Goal: Task Accomplishment & Management: Manage account settings

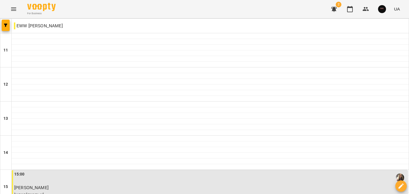
scroll to position [286, 0]
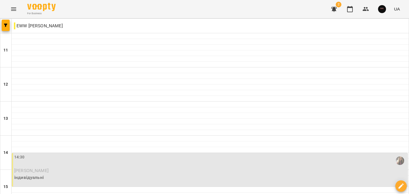
scroll to position [87, 0]
click at [79, 174] on p "індивідуальні" at bounding box center [210, 177] width 392 height 7
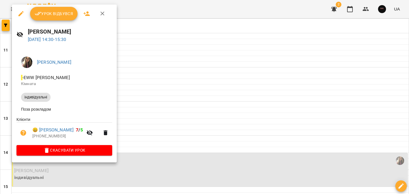
click at [50, 14] on span "Урок відбувся" at bounding box center [54, 13] width 39 height 7
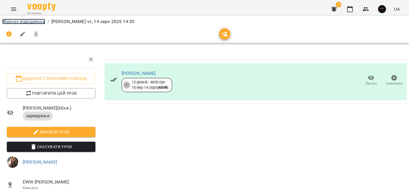
click at [37, 22] on link "Журнал відвідувань" at bounding box center [23, 21] width 43 height 5
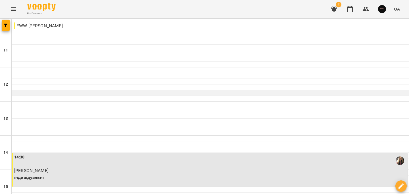
scroll to position [221, 0]
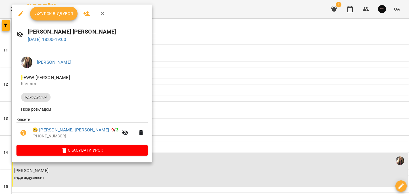
click at [58, 14] on span "Урок відбувся" at bounding box center [54, 13] width 39 height 7
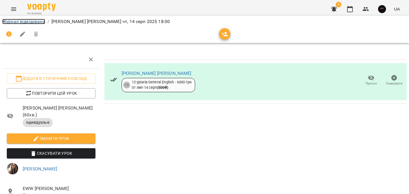
click at [36, 22] on link "Журнал відвідувань" at bounding box center [23, 21] width 43 height 5
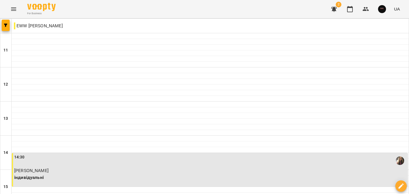
scroll to position [286, 0]
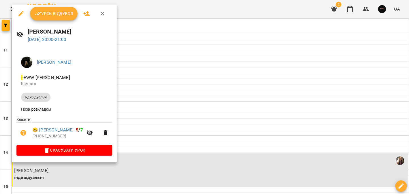
click at [39, 12] on icon "button" at bounding box center [38, 13] width 7 height 7
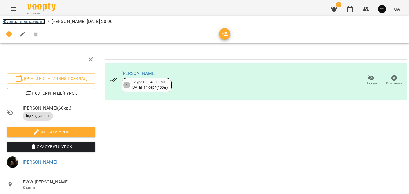
click at [27, 20] on link "Журнал відвідувань" at bounding box center [23, 21] width 43 height 5
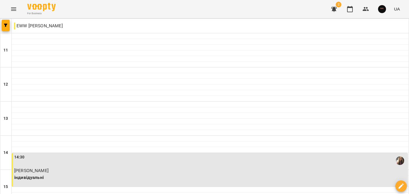
scroll to position [286, 0]
click at [9, 7] on button "Menu" at bounding box center [14, 9] width 14 height 14
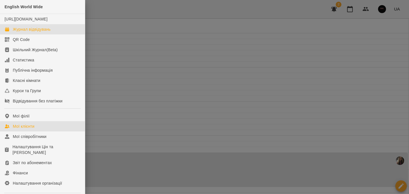
click at [44, 131] on link "Мої клієнти" at bounding box center [42, 126] width 85 height 10
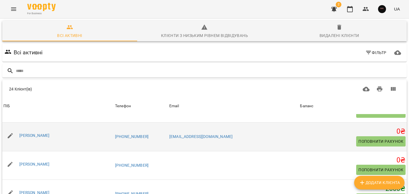
scroll to position [247, 0]
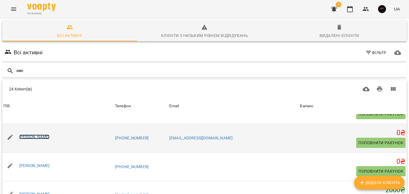
click at [50, 137] on link "[PERSON_NAME]" at bounding box center [34, 136] width 30 height 5
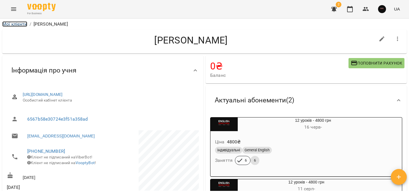
click at [21, 24] on link "Мої клієнти" at bounding box center [14, 23] width 25 height 5
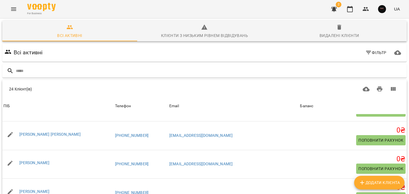
scroll to position [510, 0]
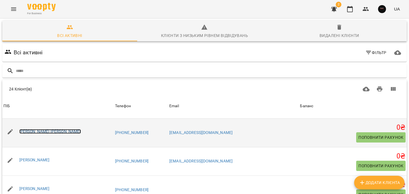
click at [70, 130] on link "[PERSON_NAME] [PERSON_NAME]" at bounding box center [50, 131] width 62 height 5
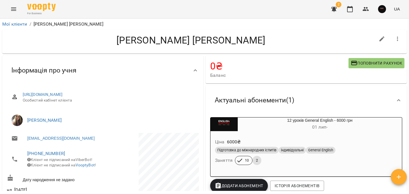
scroll to position [35, 0]
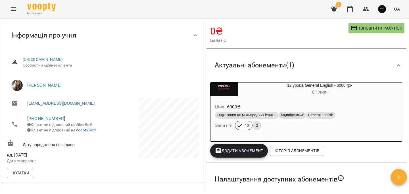
click at [244, 147] on button "Додати Абонемент" at bounding box center [239, 151] width 58 height 14
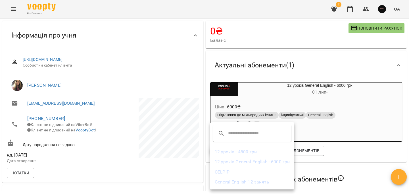
click at [258, 162] on li "12 уроків General English - 6000 грн" at bounding box center [252, 162] width 84 height 10
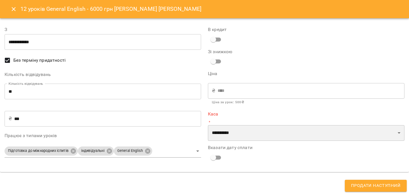
click at [241, 130] on select "**********" at bounding box center [306, 133] width 197 height 16
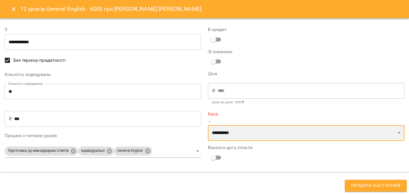
select select "****"
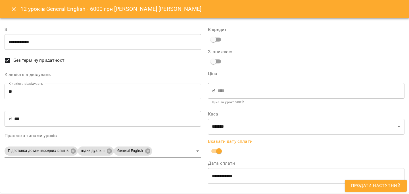
click at [381, 185] on span "Продати наступний" at bounding box center [375, 185] width 49 height 7
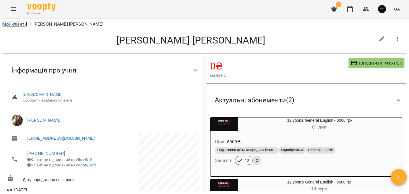
click at [22, 24] on link "Мої клієнти" at bounding box center [14, 23] width 25 height 5
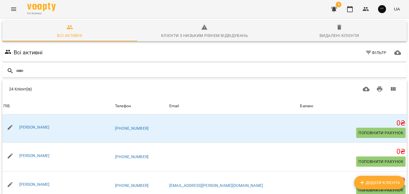
click at [15, 10] on icon "Menu" at bounding box center [13, 9] width 7 height 7
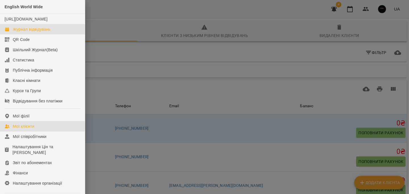
click at [25, 32] on div "Журнал відвідувань" at bounding box center [32, 29] width 38 height 6
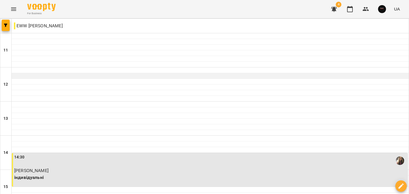
scroll to position [286, 0]
